Goal: Task Accomplishment & Management: Contribute content

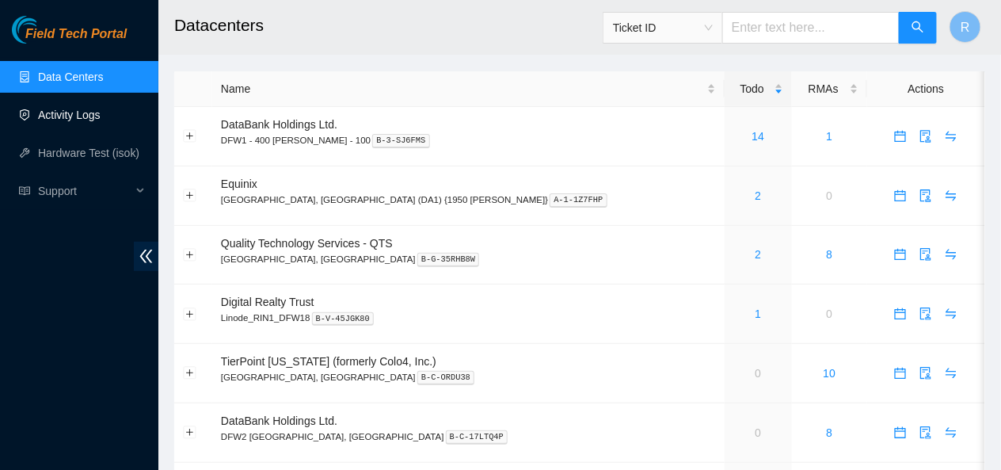
click at [68, 115] on link "Activity Logs" at bounding box center [69, 114] width 63 height 13
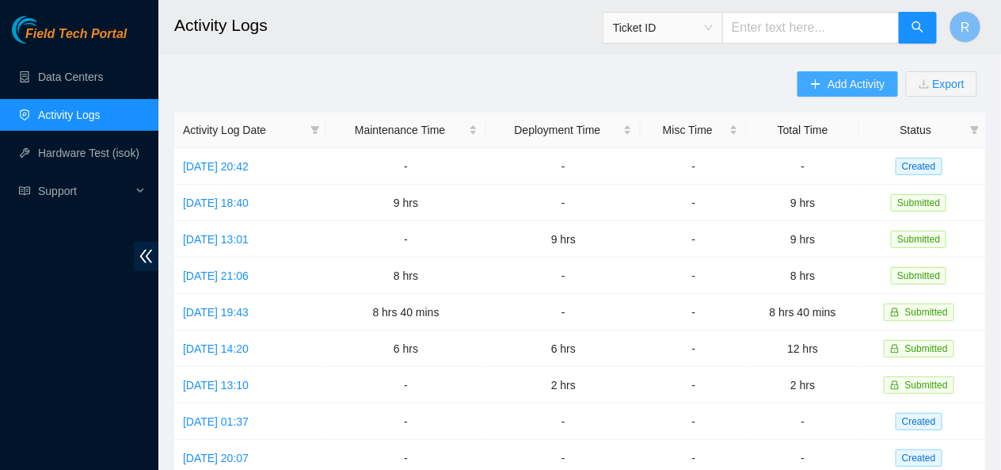
click at [830, 83] on span "Add Activity" at bounding box center [856, 83] width 57 height 17
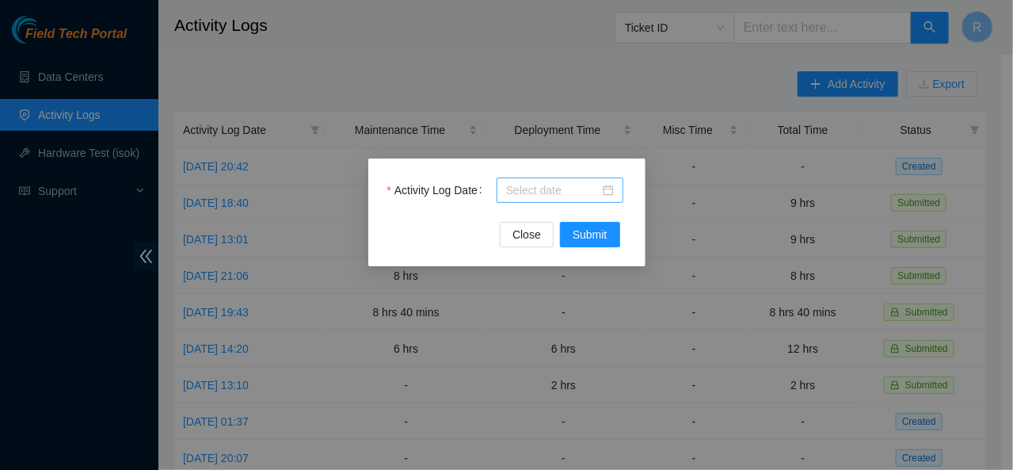
click at [611, 189] on div at bounding box center [560, 189] width 108 height 17
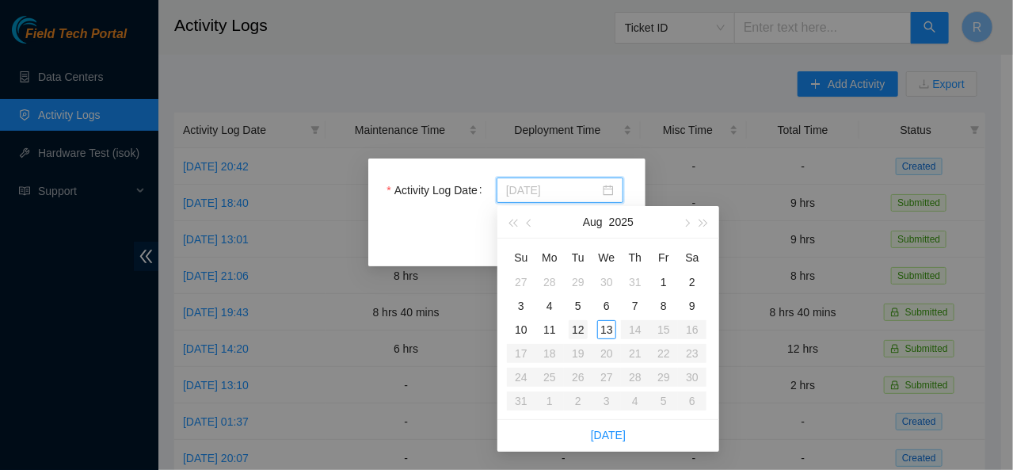
type input "[DATE]"
click at [577, 327] on div "12" at bounding box center [578, 329] width 19 height 19
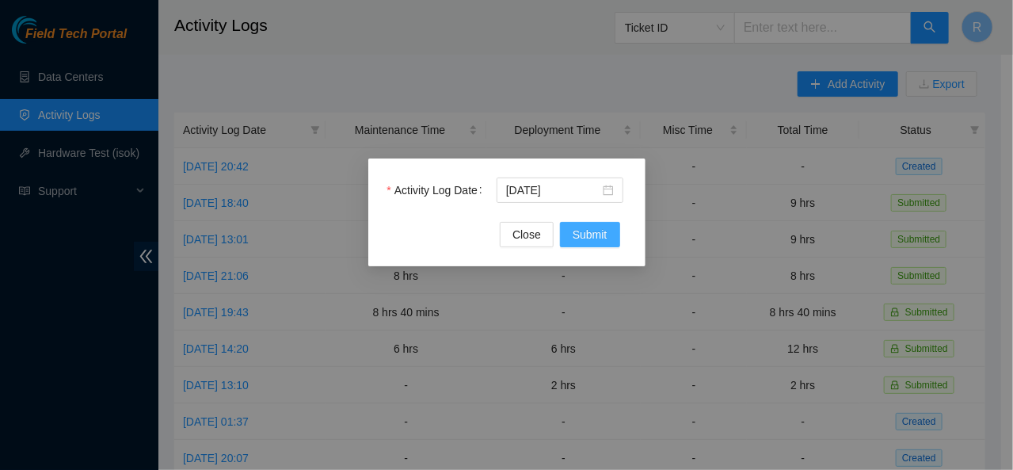
click at [589, 242] on span "Submit" at bounding box center [590, 234] width 35 height 17
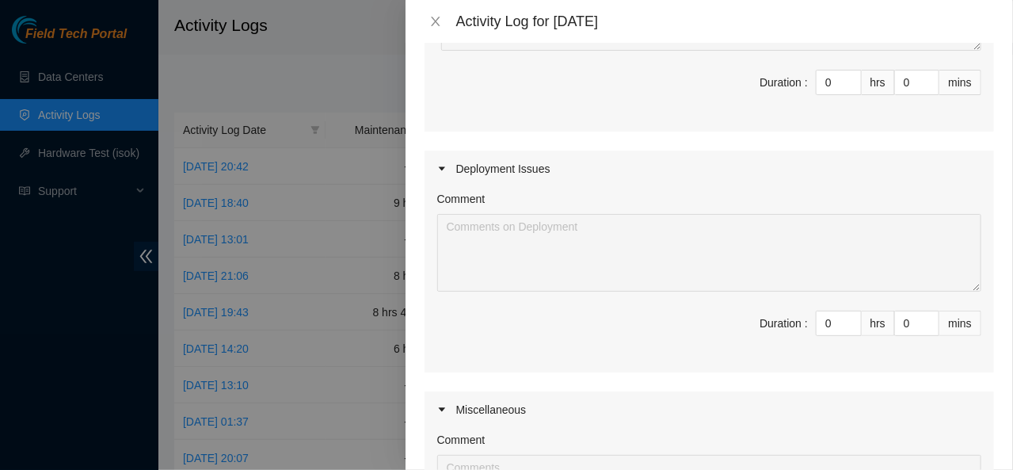
scroll to position [276, 0]
click at [824, 322] on input "0" at bounding box center [838, 324] width 44 height 24
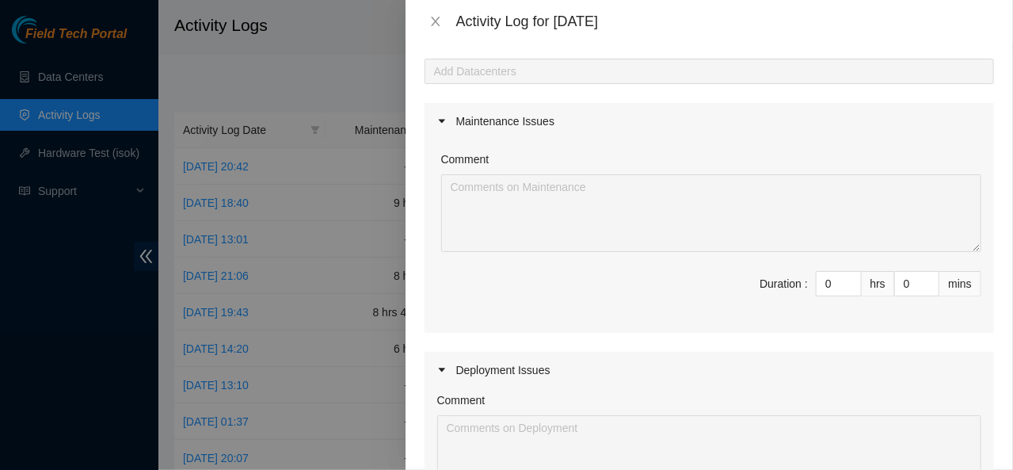
scroll to position [77, 0]
click at [824, 284] on input "0" at bounding box center [838, 283] width 44 height 24
type input "8"
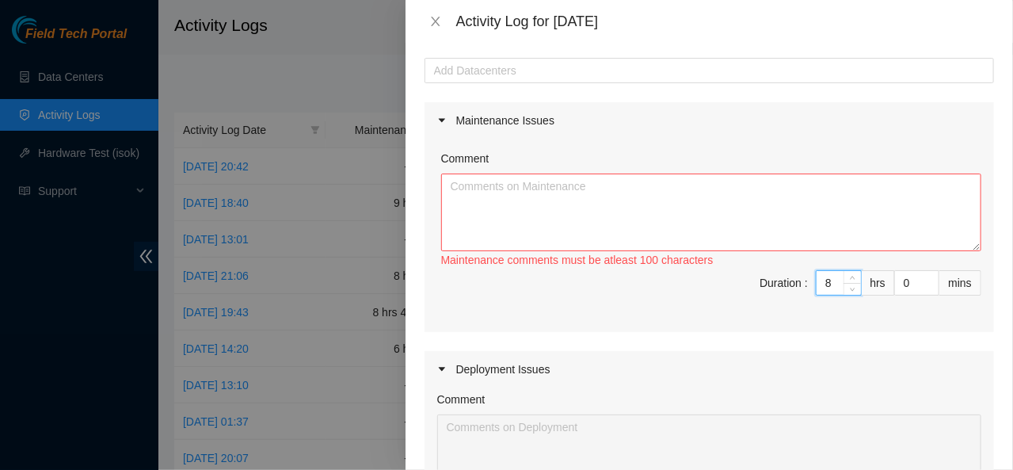
type input "8"
click at [599, 201] on textarea "Comment" at bounding box center [711, 212] width 540 height 78
paste textarea "[Loremips-dolors] AME :Consect ad Elitsedd eiu Temporin Utlabo etd Magnaa Enima…"
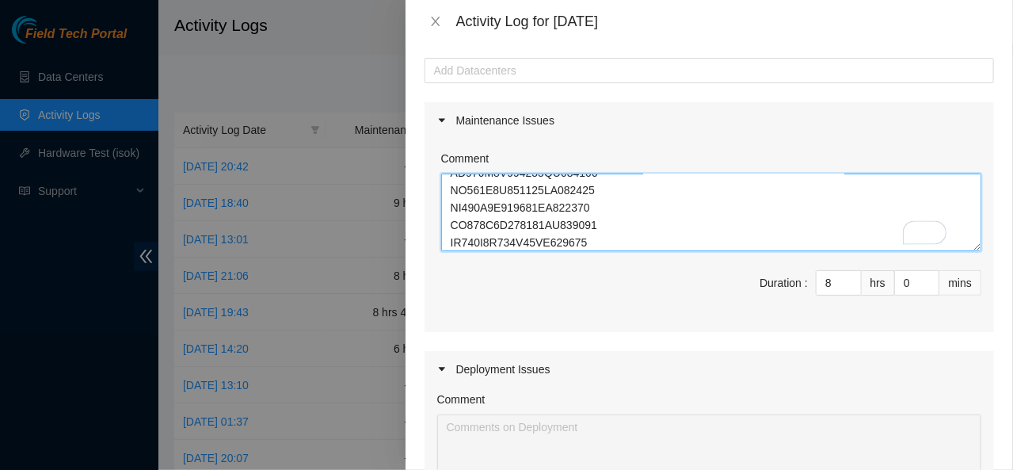
scroll to position [0, 0]
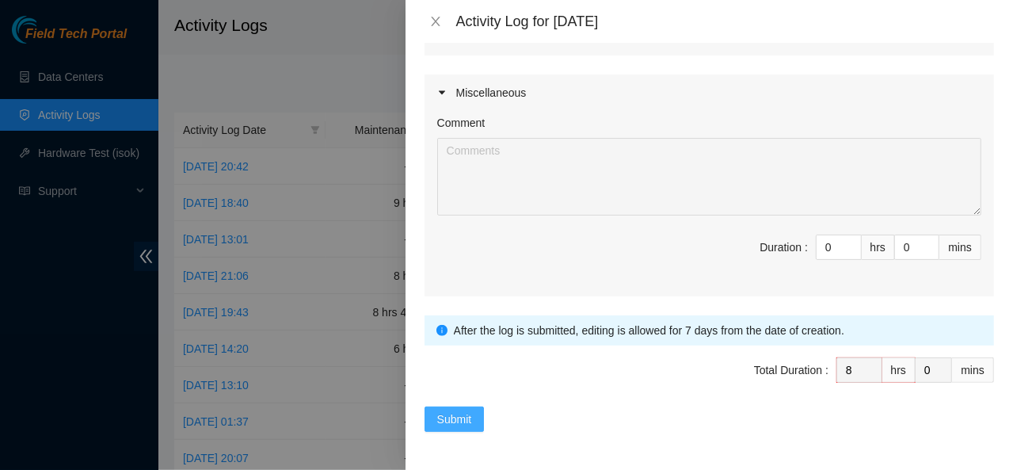
type textarea "[Loremips-dolors] AME :Consect ad Elitsedd eiu Temporin Utlabo etd Magnaa Enima…"
click at [455, 413] on span "Submit" at bounding box center [454, 418] width 35 height 17
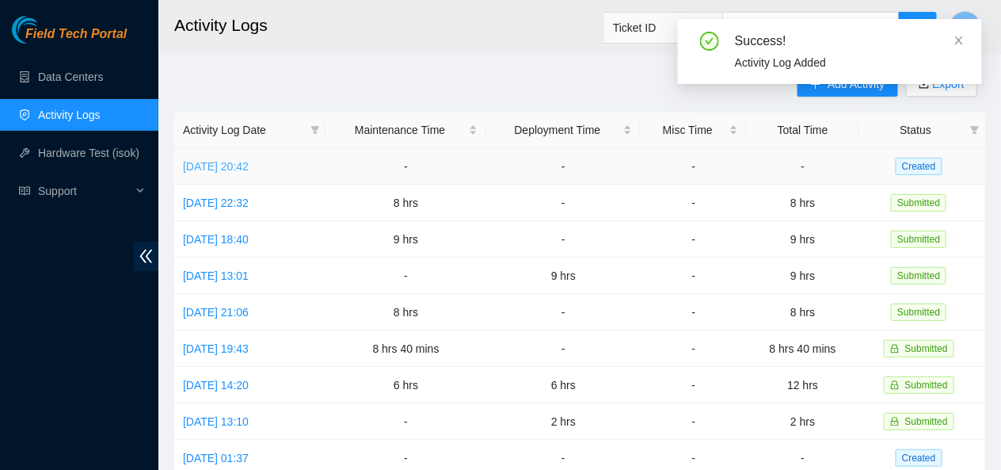
click at [249, 160] on link "[DATE] 20:42" at bounding box center [216, 166] width 66 height 13
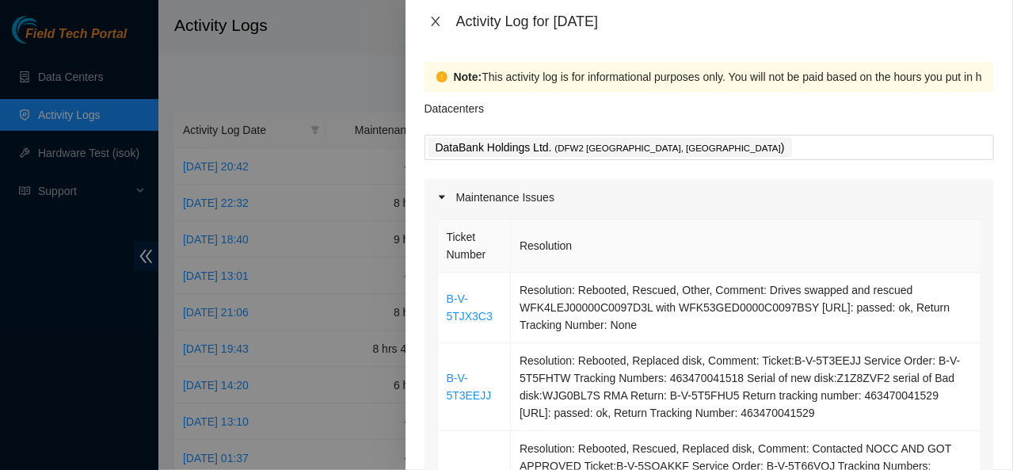
click at [436, 21] on icon "close" at bounding box center [435, 22] width 9 height 10
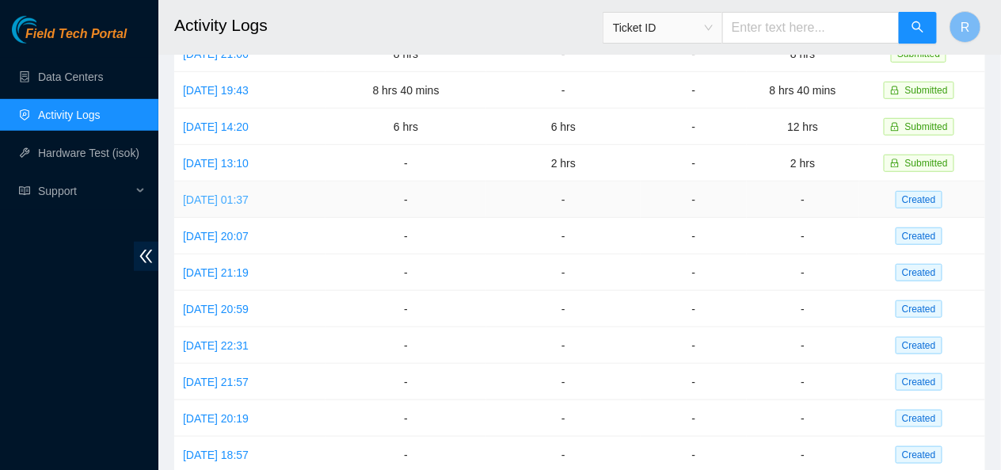
click at [249, 195] on link "[DATE] 01:37" at bounding box center [216, 199] width 66 height 13
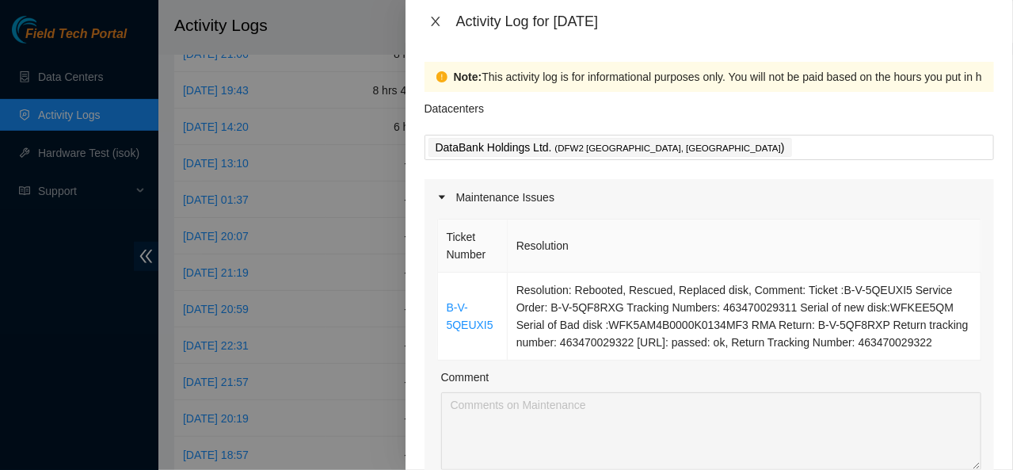
click at [436, 24] on icon "close" at bounding box center [435, 21] width 13 height 13
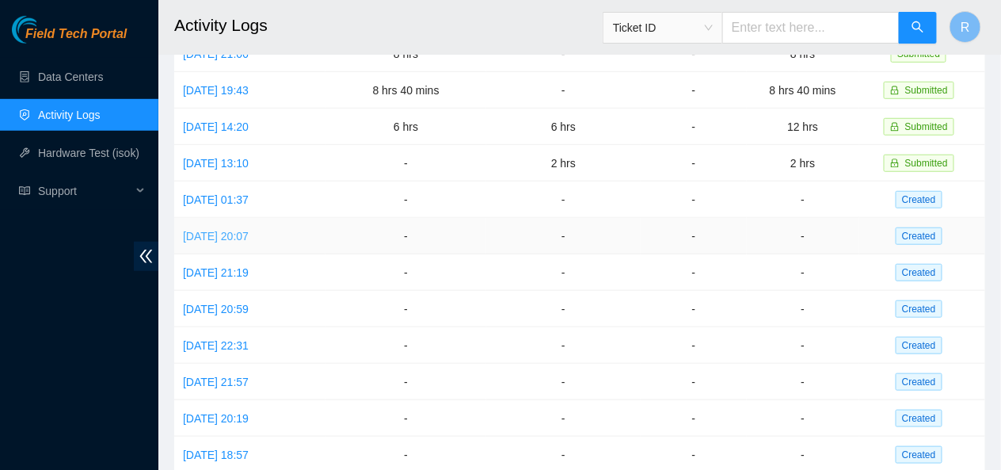
click at [249, 230] on link "[DATE] 20:07" at bounding box center [216, 236] width 66 height 13
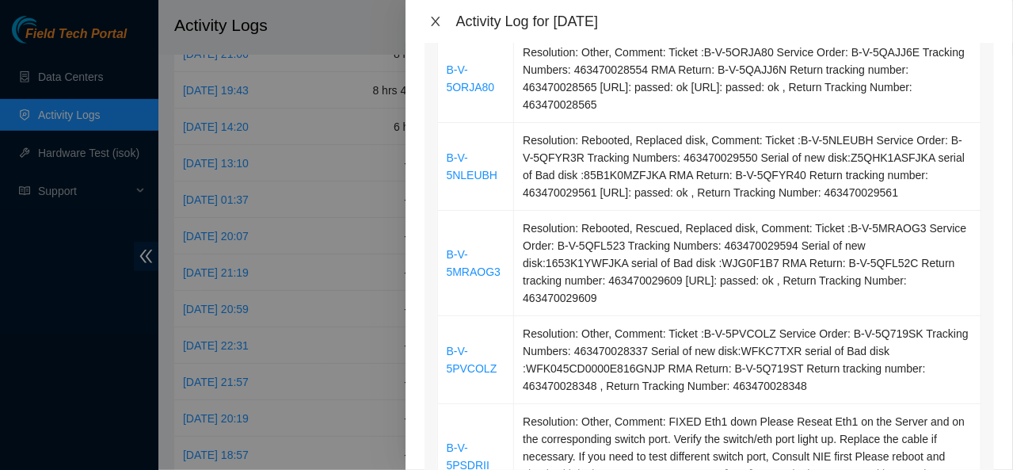
click at [432, 23] on icon "close" at bounding box center [435, 21] width 13 height 13
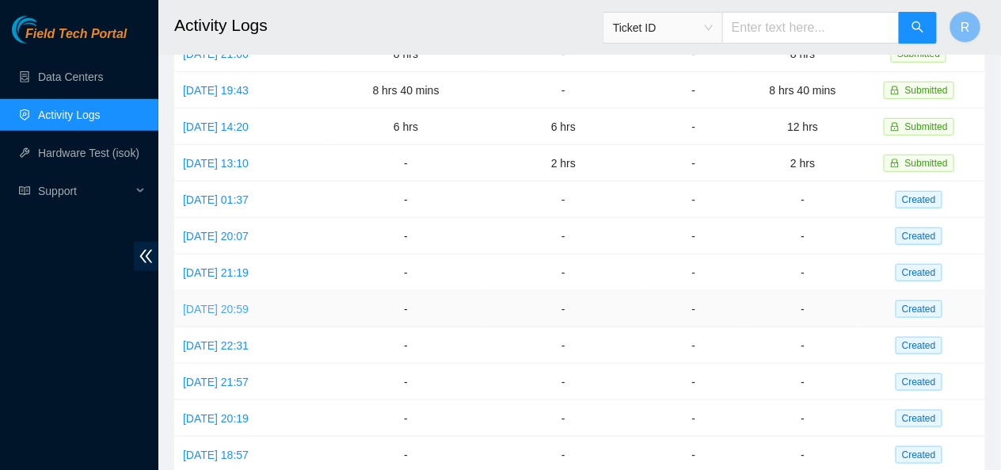
click at [249, 302] on link "[DATE] 20:59" at bounding box center [216, 308] width 66 height 13
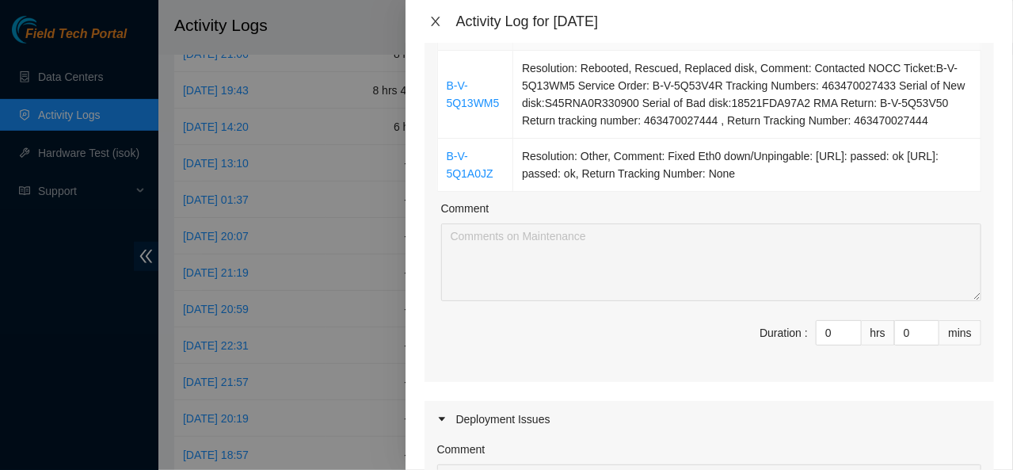
click at [436, 24] on icon "close" at bounding box center [435, 21] width 13 height 13
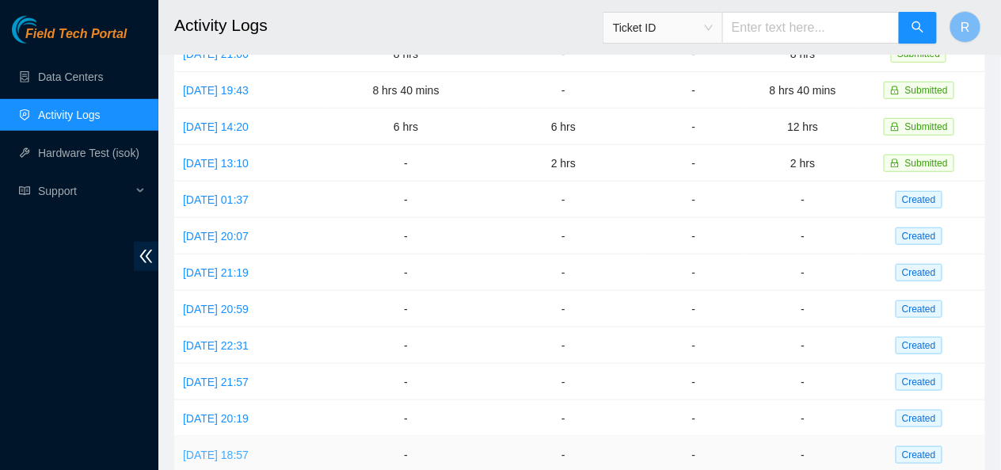
click at [236, 448] on link "[DATE] 18:57" at bounding box center [216, 454] width 66 height 13
